Goal: Check status: Check status

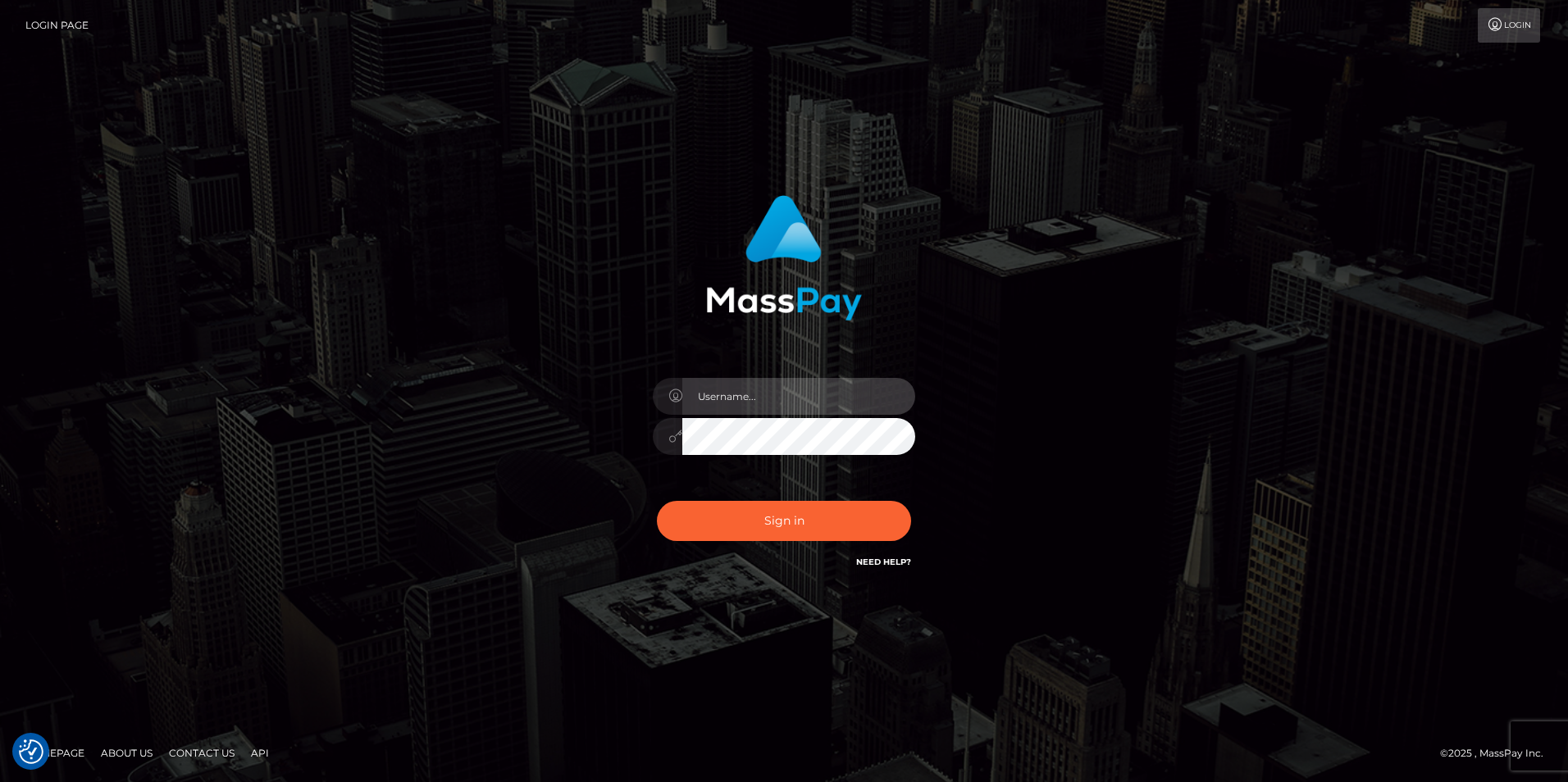
drag, startPoint x: 776, startPoint y: 392, endPoint x: 766, endPoint y: 395, distance: 10.4
click at [776, 393] on input "text" at bounding box center [799, 396] width 233 height 37
paste input "daison.tapiero"
type input "daison.tapiero"
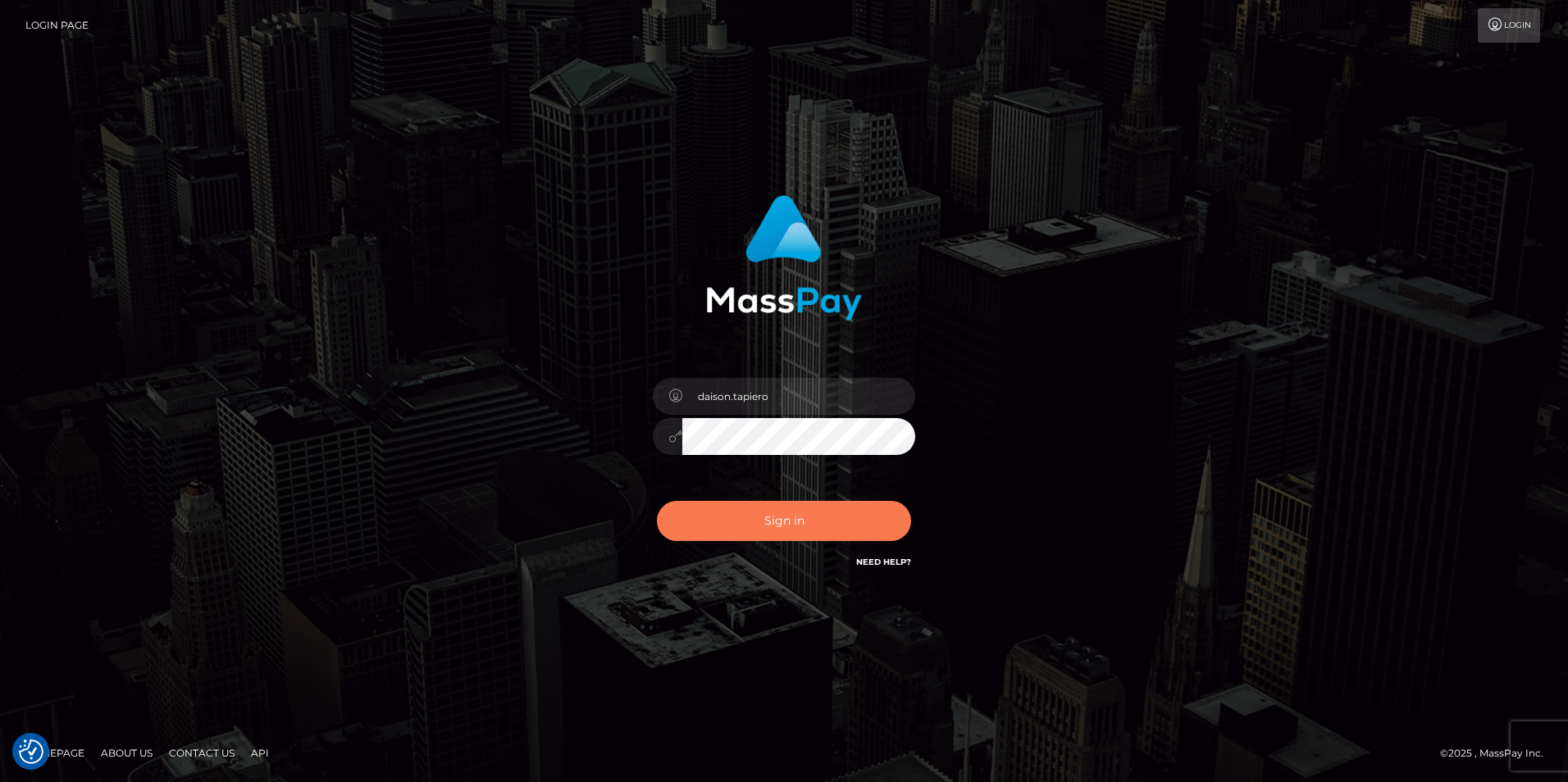
click at [712, 530] on button "Sign in" at bounding box center [783, 520] width 254 height 40
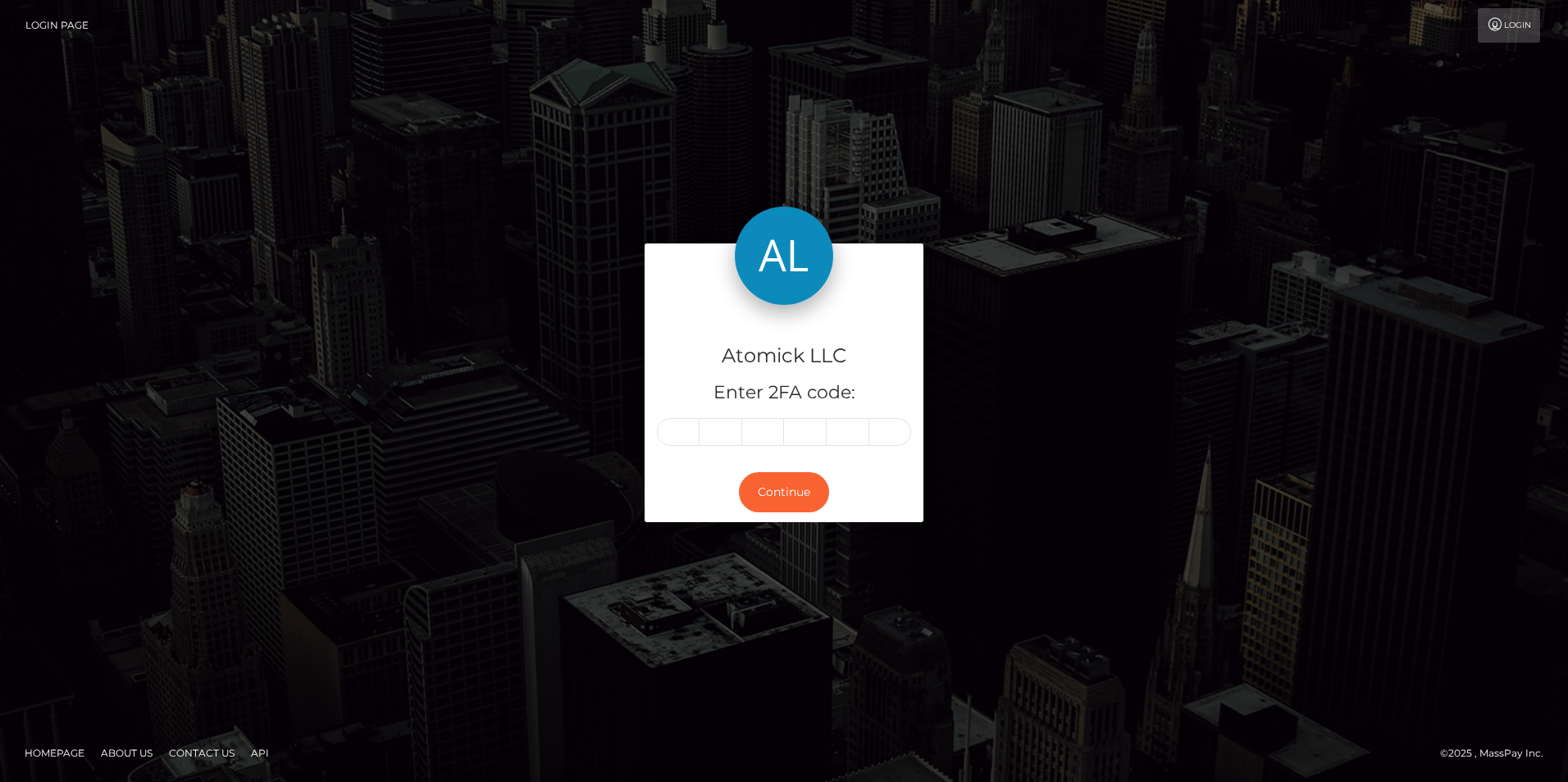
click at [689, 430] on input "text" at bounding box center [678, 432] width 43 height 28
type input "0"
type input "1"
type input "9"
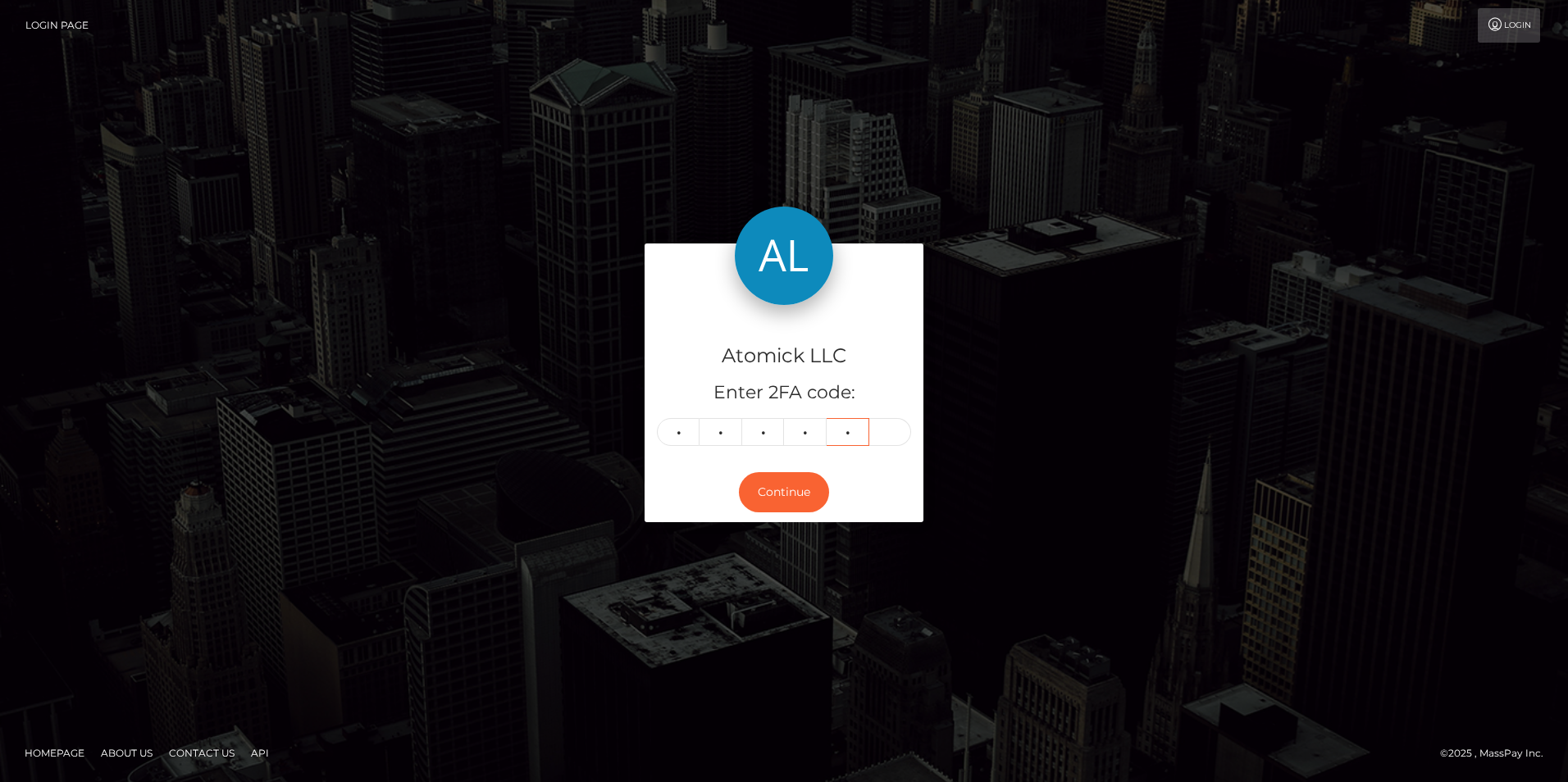
type input "4"
type input "1"
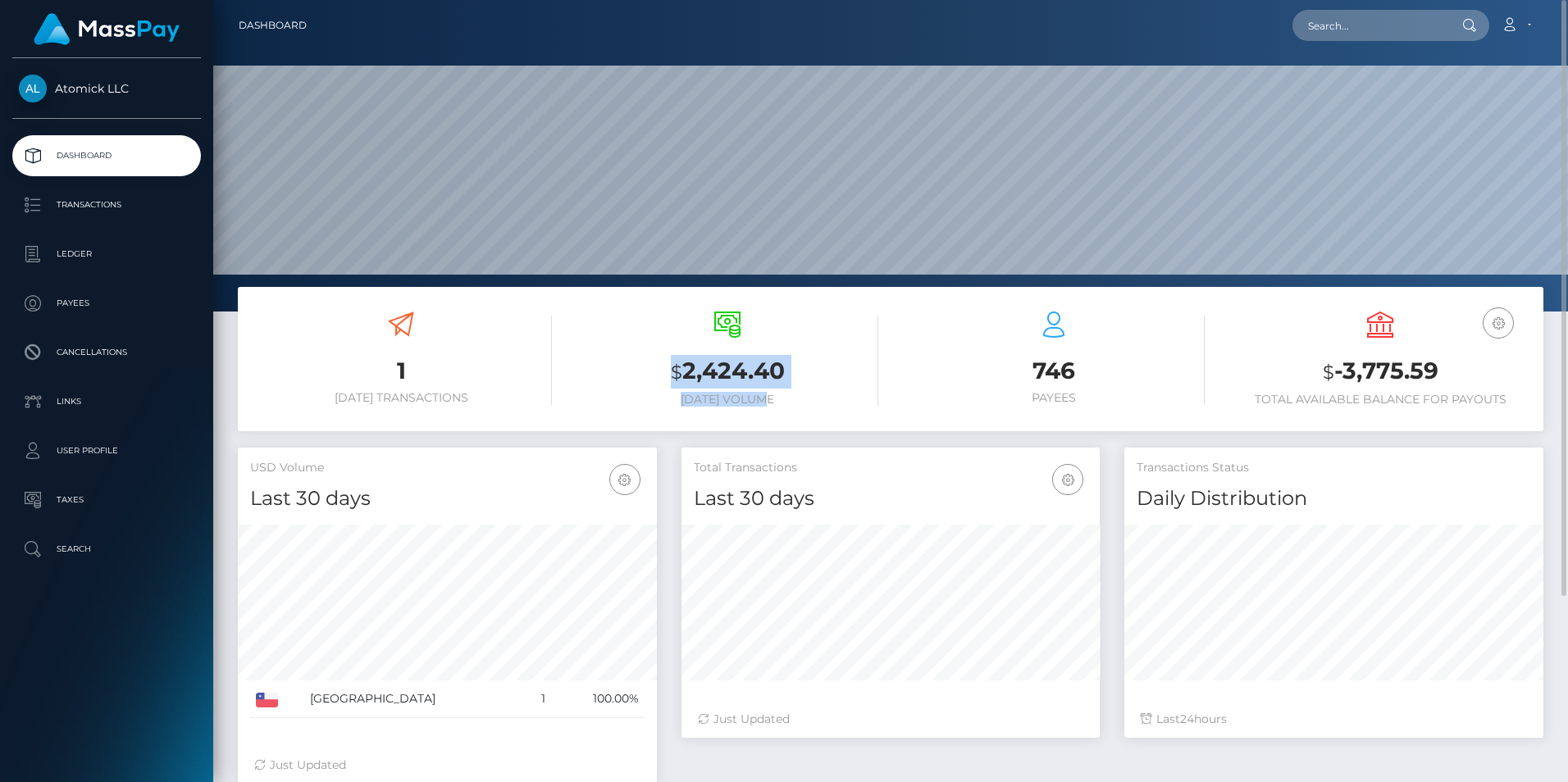
drag, startPoint x: 673, startPoint y: 369, endPoint x: 805, endPoint y: 399, distance: 135.4
click at [805, 399] on div "$ 2,424.40 Today Volume" at bounding box center [727, 358] width 302 height 95
click at [409, 371] on h3 "1" at bounding box center [401, 370] width 302 height 32
click at [404, 320] on icon at bounding box center [401, 324] width 27 height 26
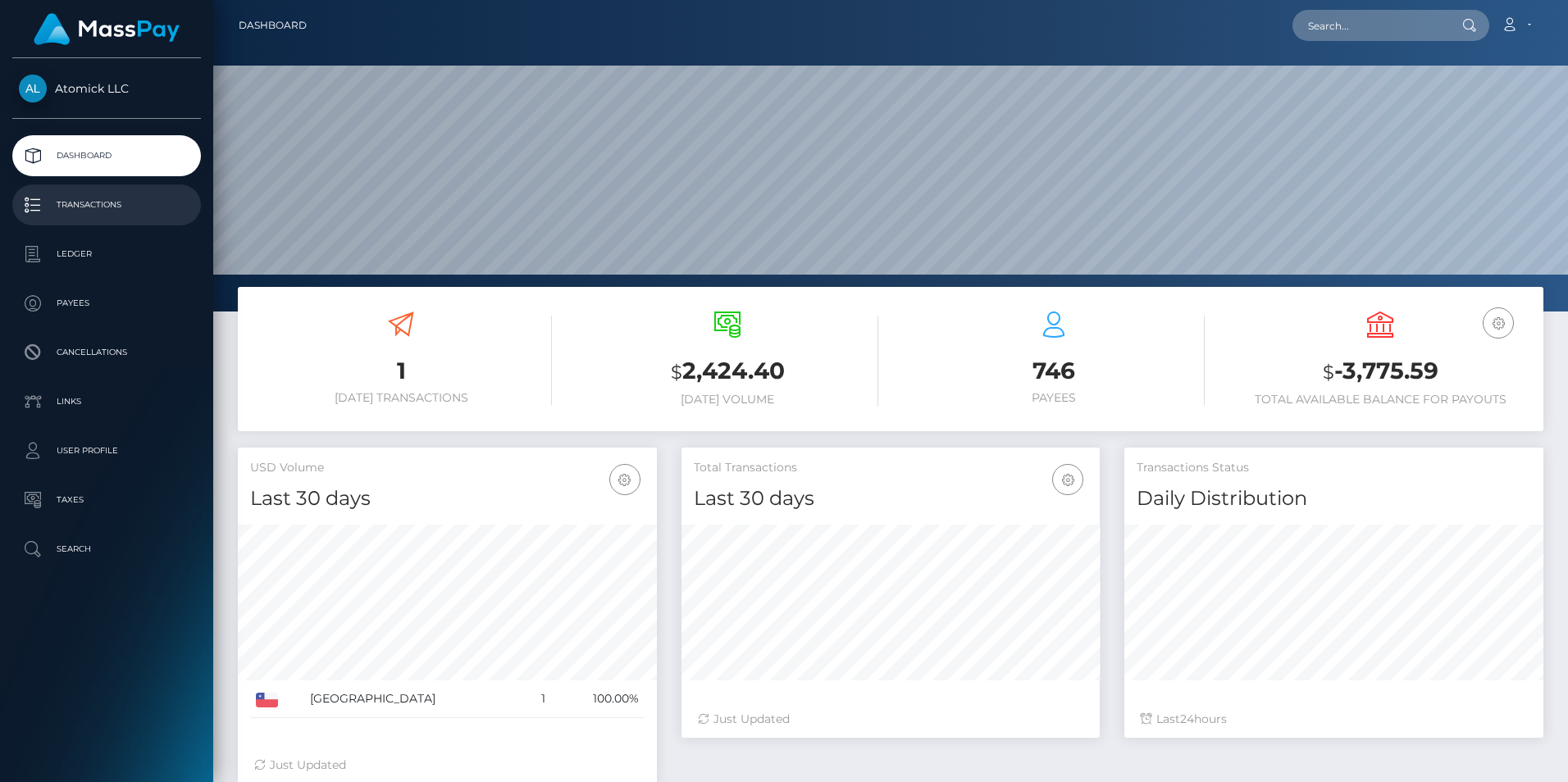
click at [91, 204] on p "Transactions" at bounding box center [106, 204] width 175 height 25
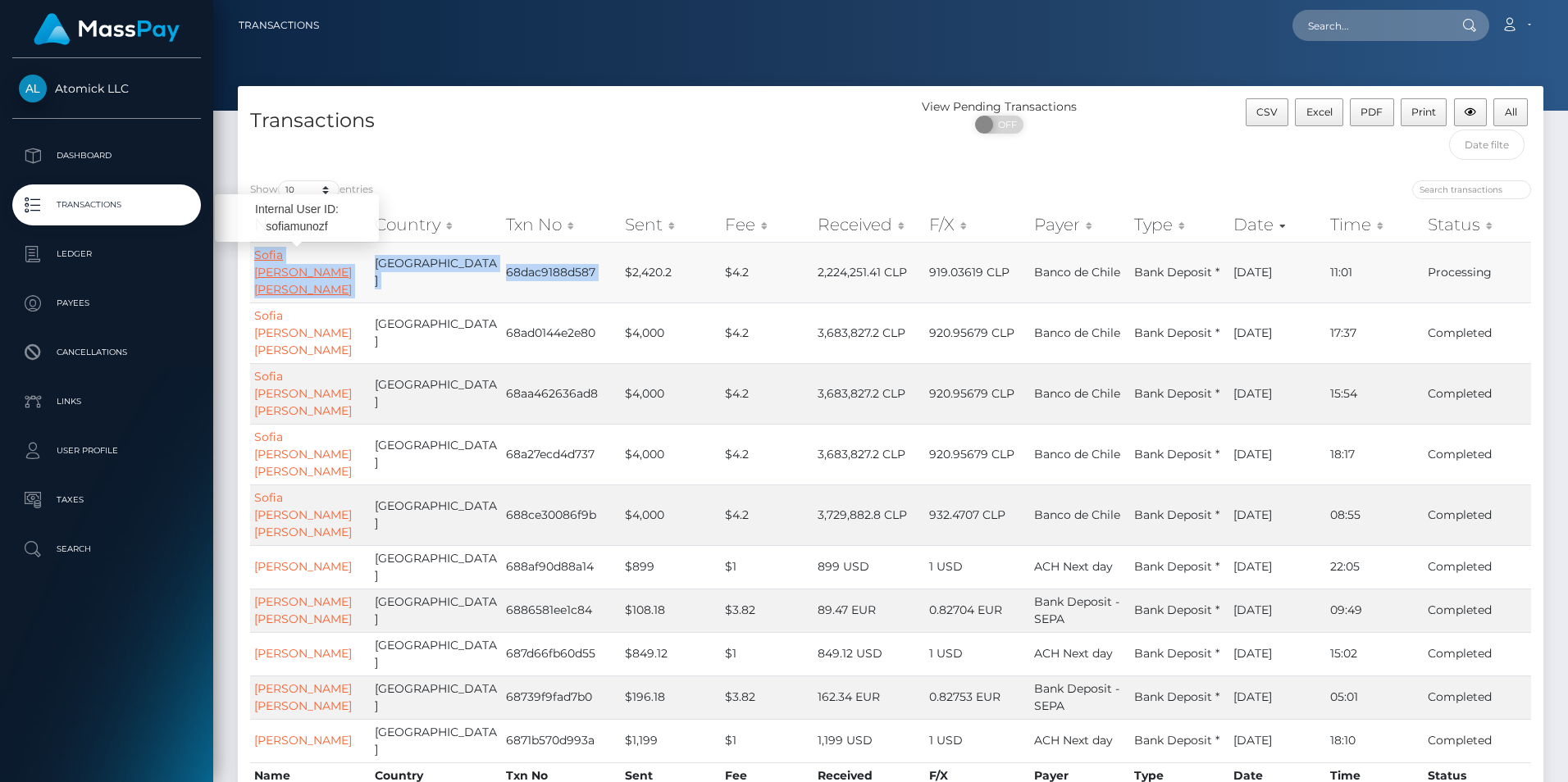
drag, startPoint x: 604, startPoint y: 262, endPoint x: 256, endPoint y: 254, distance: 348.1
click at [256, 254] on tr "Sofia Anastasia Munoz Feifel Chile 68dac9188d587 $2,420.2 $4.2 2,224,251.41 CLP…" at bounding box center [891, 272] width 1281 height 61
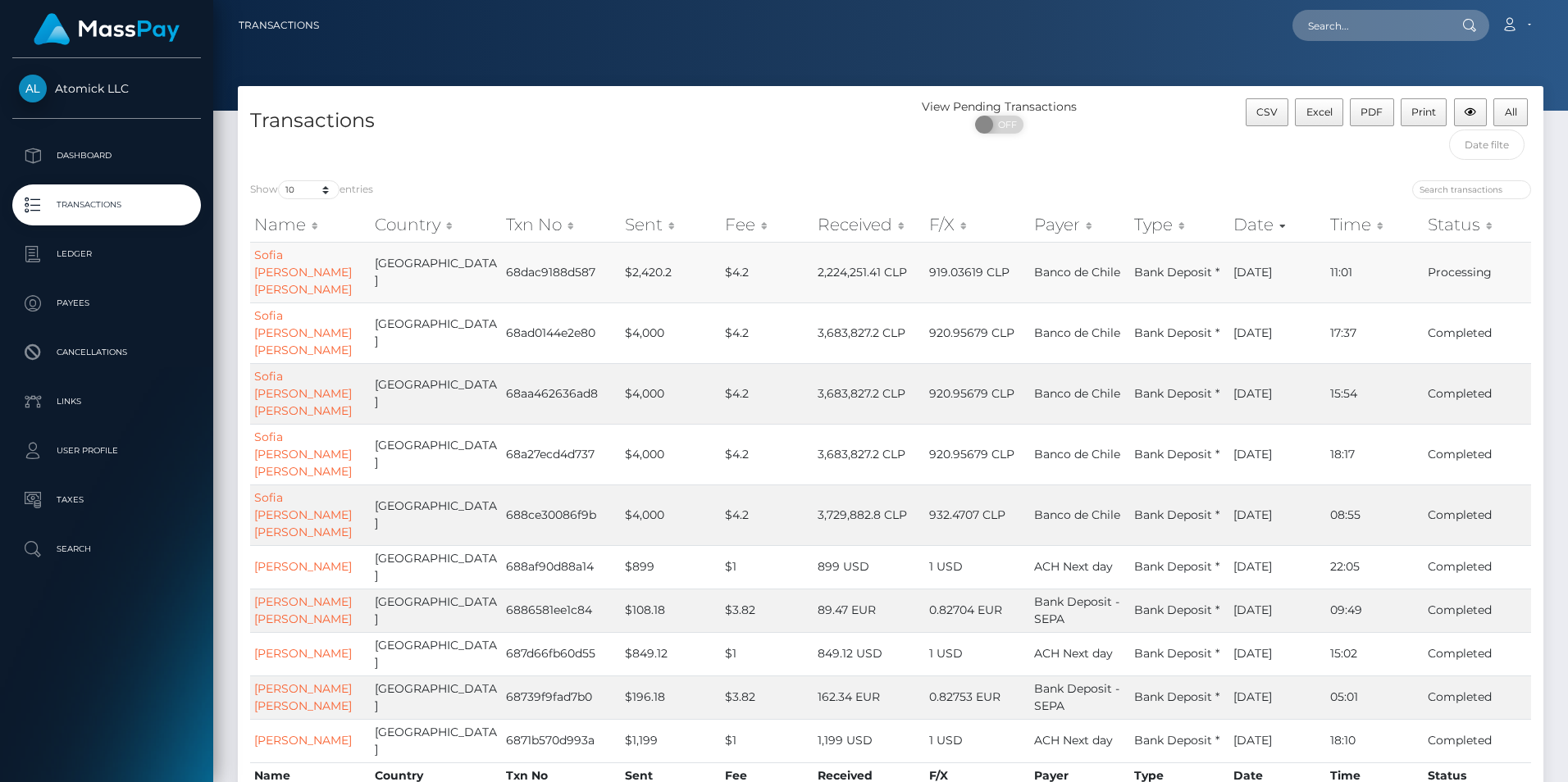
click at [1493, 261] on td "Processing" at bounding box center [1477, 272] width 108 height 61
click at [276, 271] on link "Sofia Anastasia Munoz Feifel" at bounding box center [303, 273] width 97 height 50
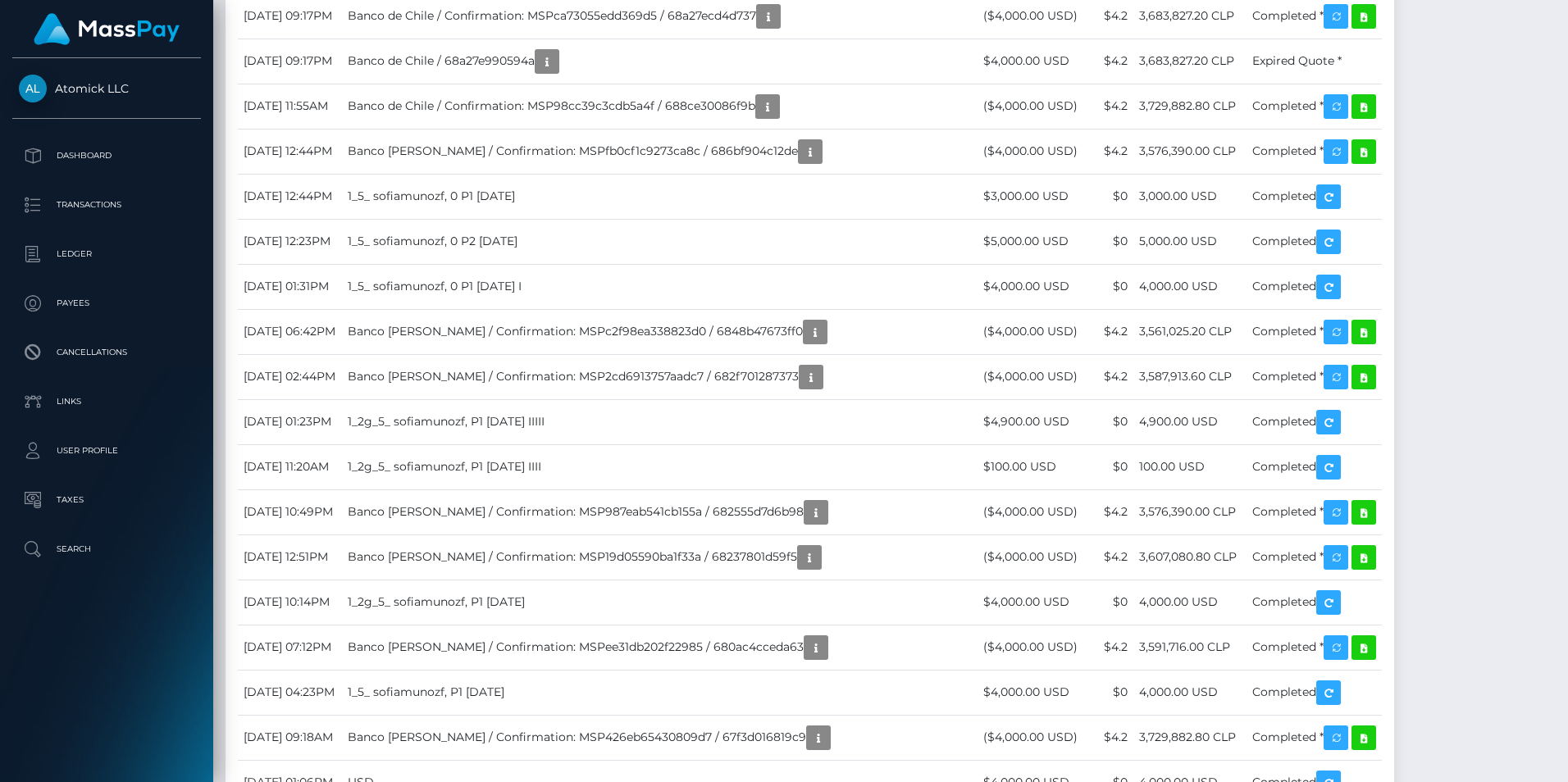
scroll to position [197, 418]
drag, startPoint x: 437, startPoint y: 285, endPoint x: 674, endPoint y: 286, distance: 237.0
click at [91, 211] on p "Transactions" at bounding box center [106, 204] width 175 height 25
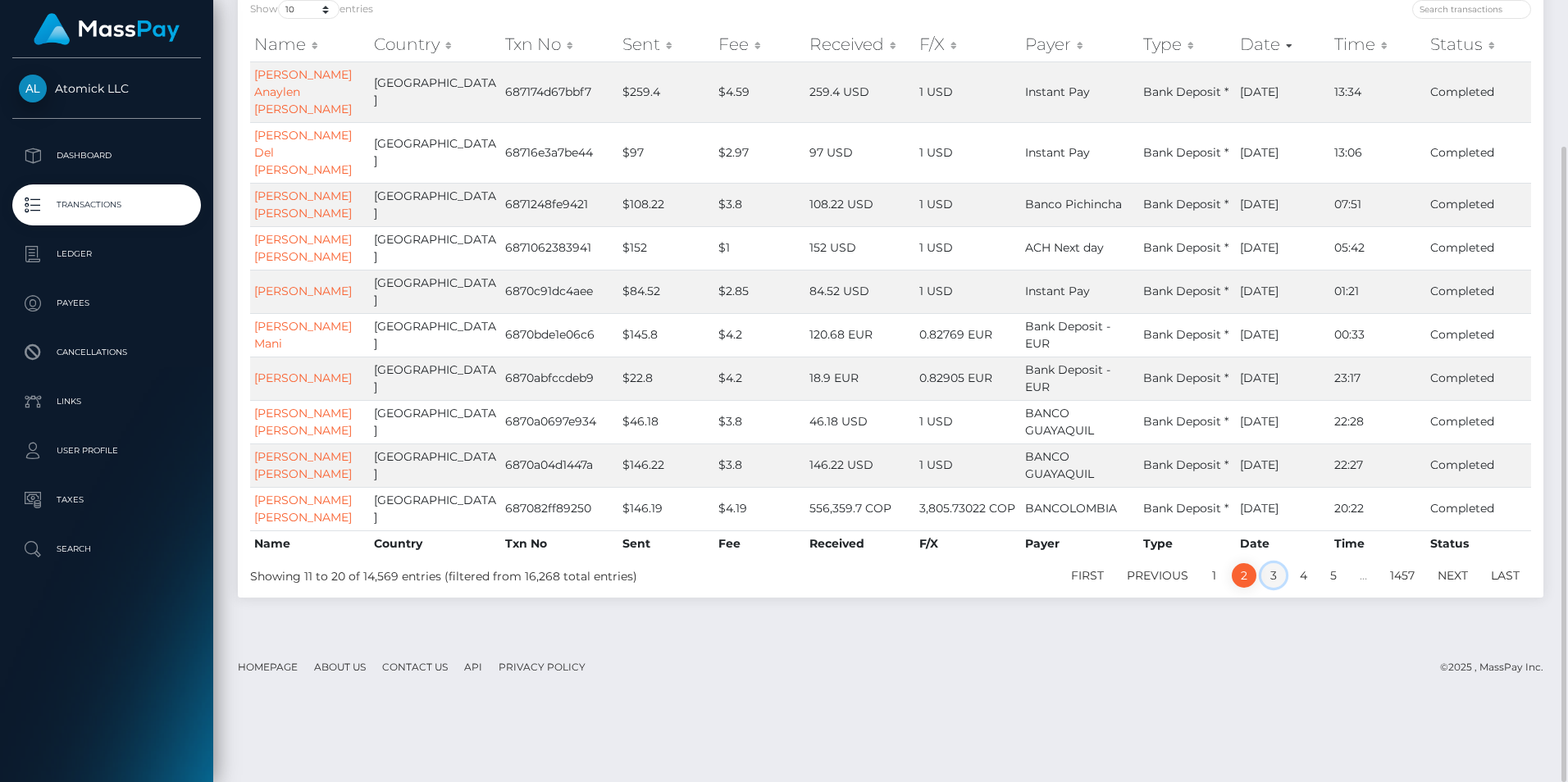
click at [1273, 588] on link "3" at bounding box center [1273, 575] width 25 height 25
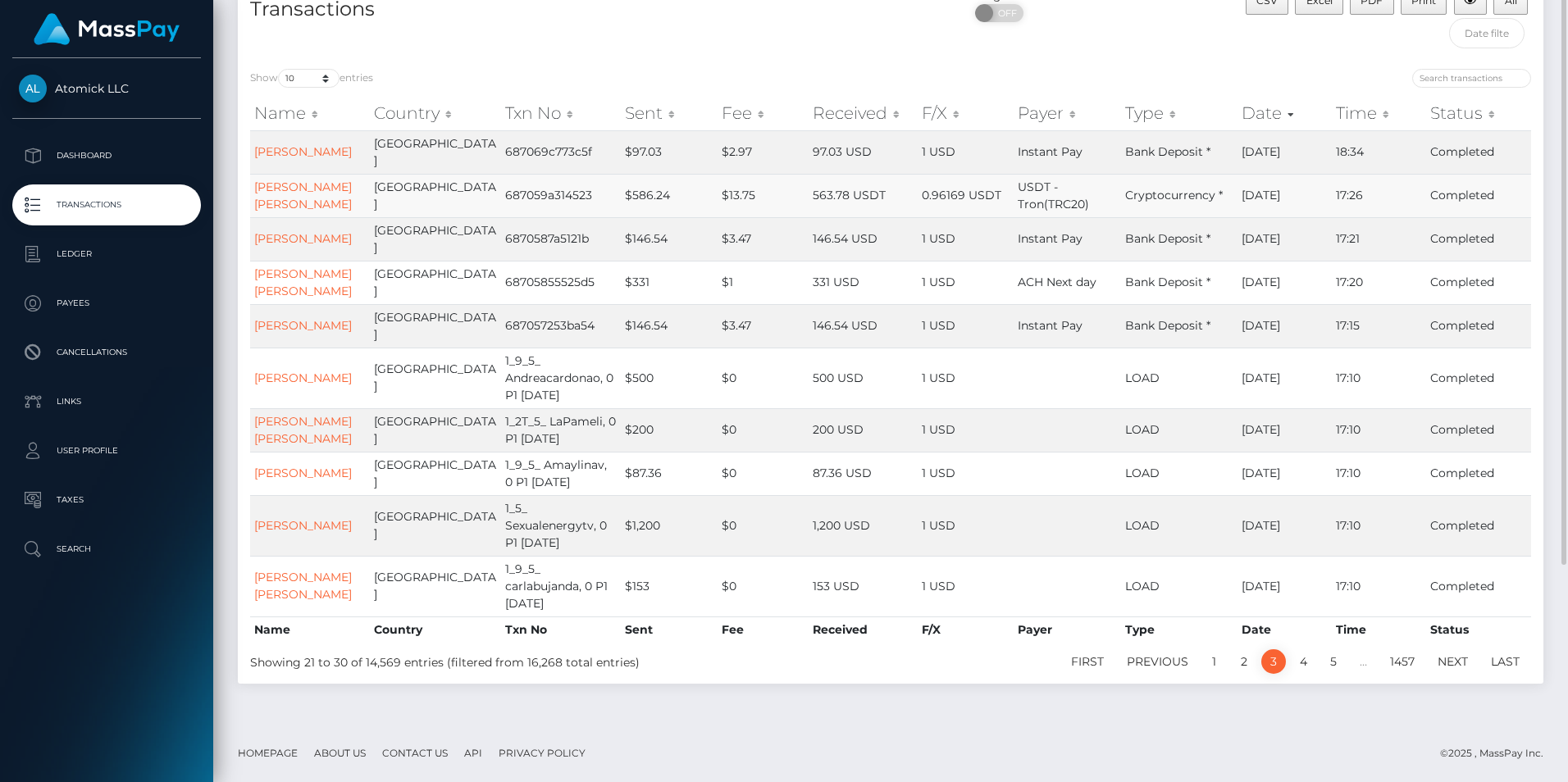
scroll to position [0, 0]
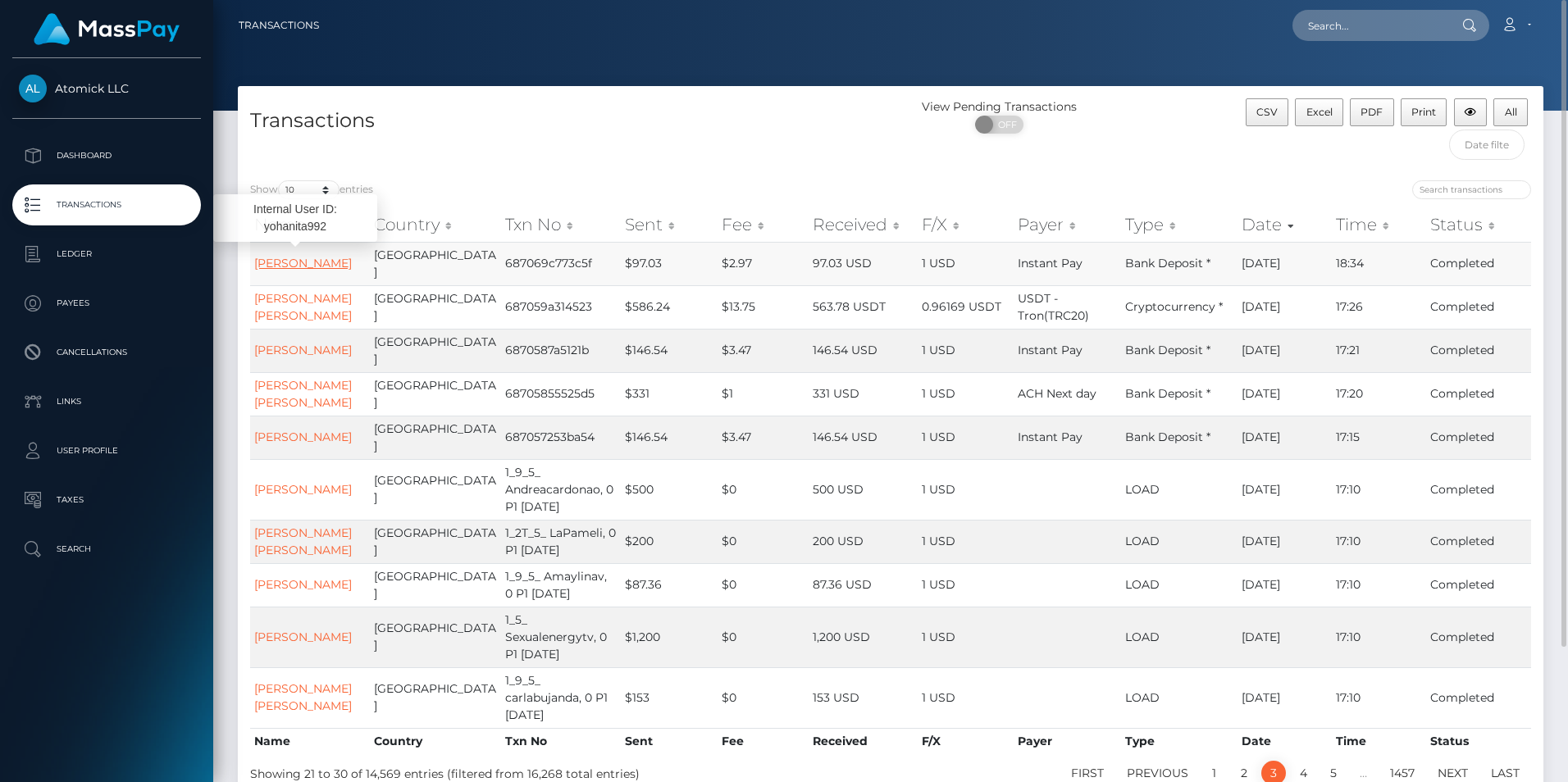
click at [307, 256] on link "[PERSON_NAME]" at bounding box center [303, 262] width 97 height 15
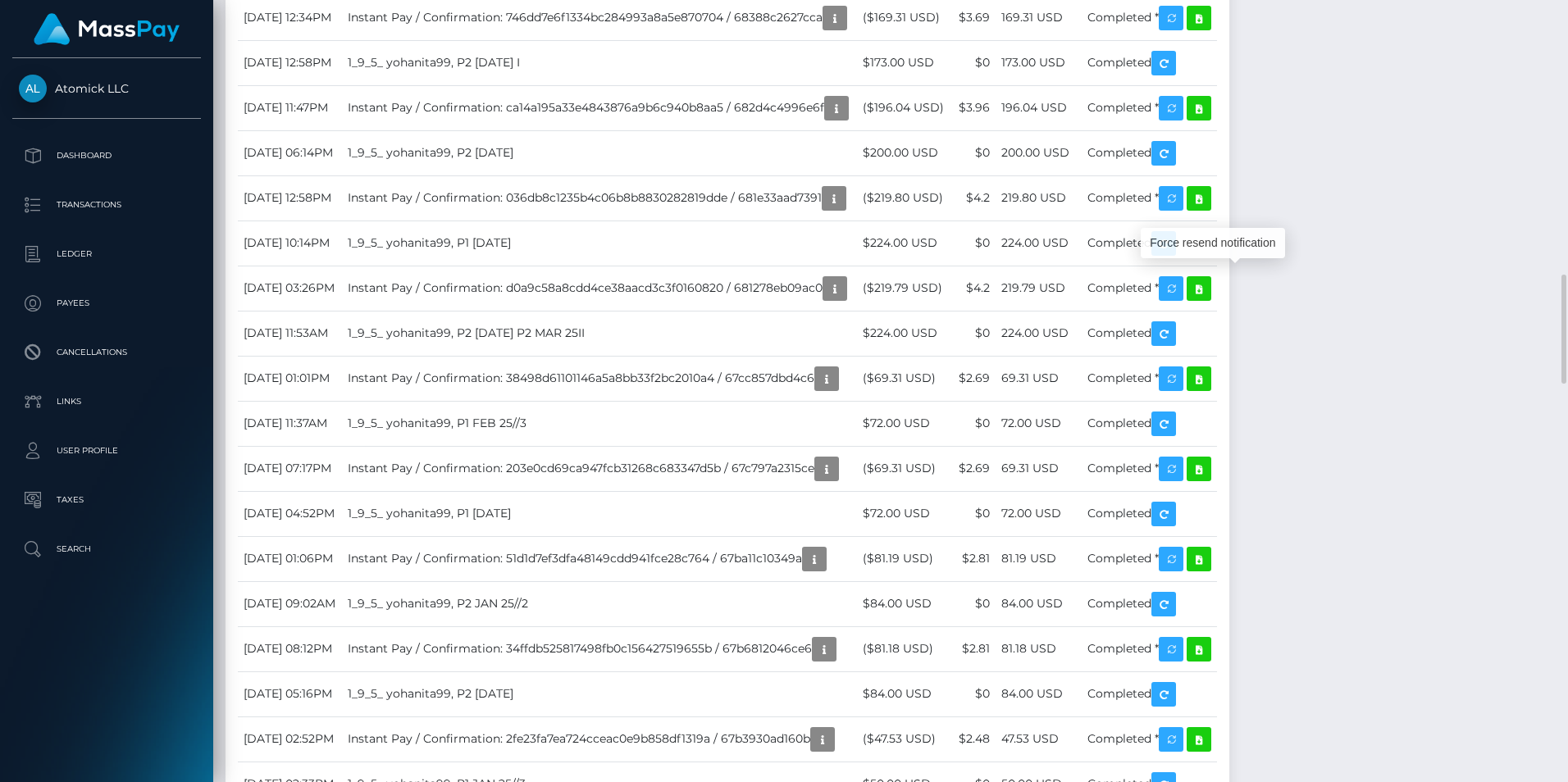
scroll to position [197, 418]
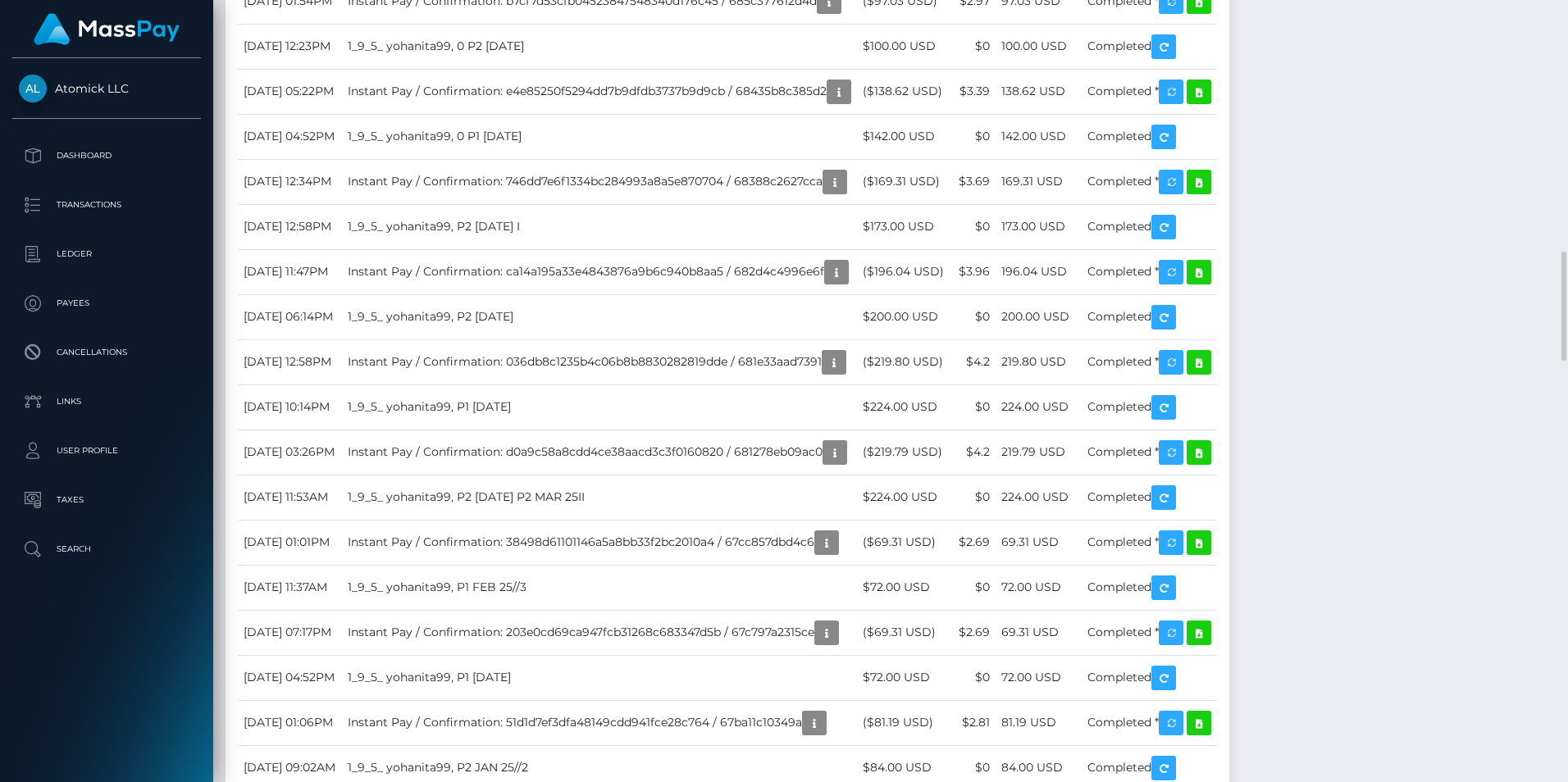
drag, startPoint x: 412, startPoint y: 438, endPoint x: 637, endPoint y: 444, distance: 225.1
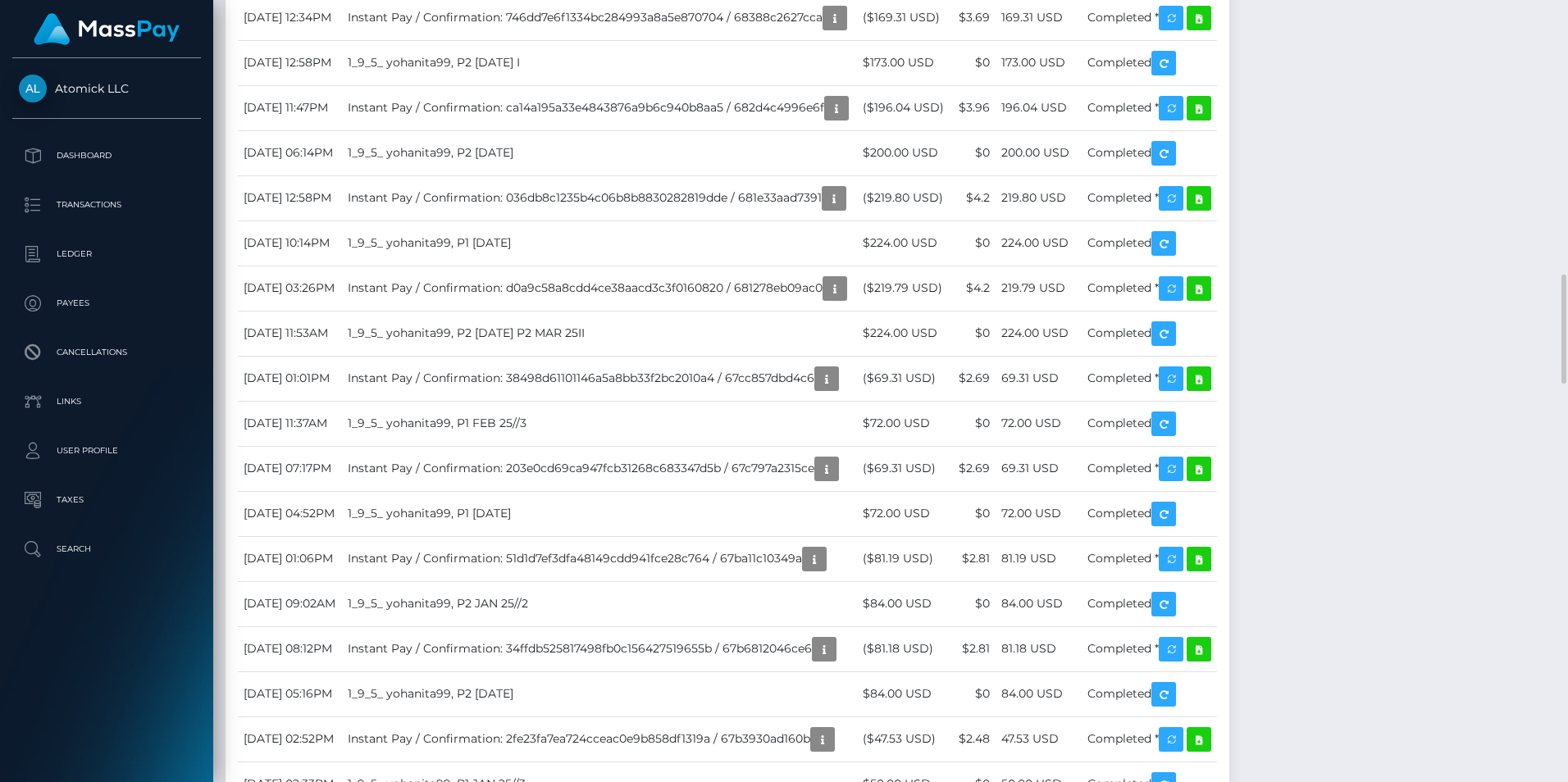
drag, startPoint x: 951, startPoint y: 283, endPoint x: 1039, endPoint y: 284, distance: 88.0
